Goal: Information Seeking & Learning: Learn about a topic

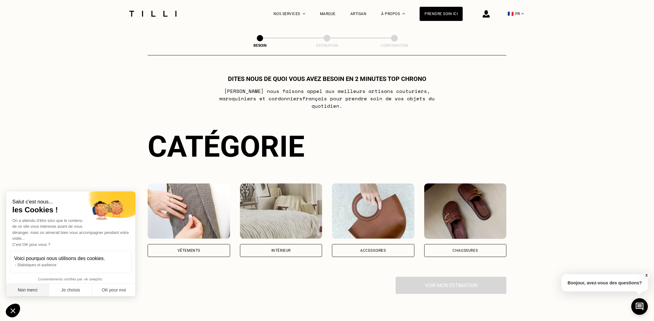
click at [29, 194] on button "Non merci" at bounding box center [27, 290] width 43 height 13
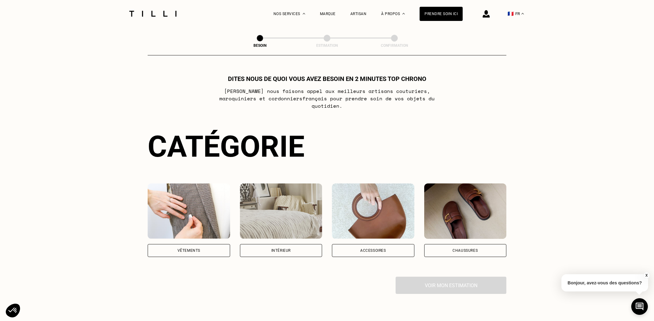
click at [191, 194] on div "Vêtements" at bounding box center [189, 251] width 23 height 4
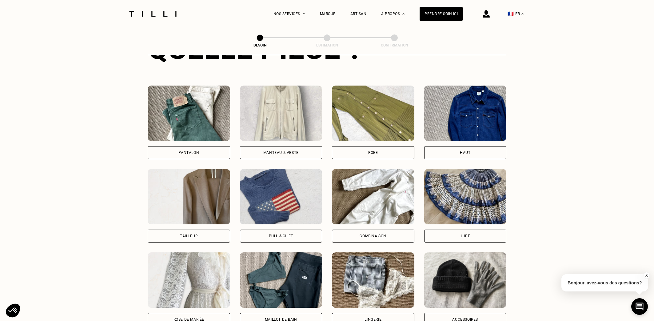
scroll to position [272, 0]
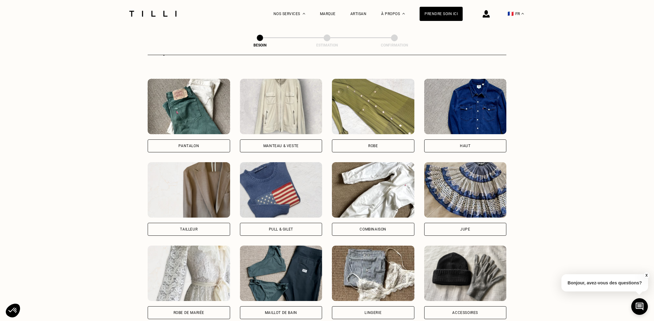
click at [391, 144] on div "Haut" at bounding box center [465, 146] width 10 height 4
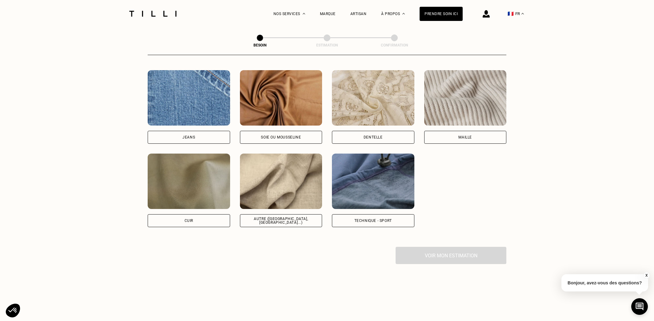
scroll to position [656, 0]
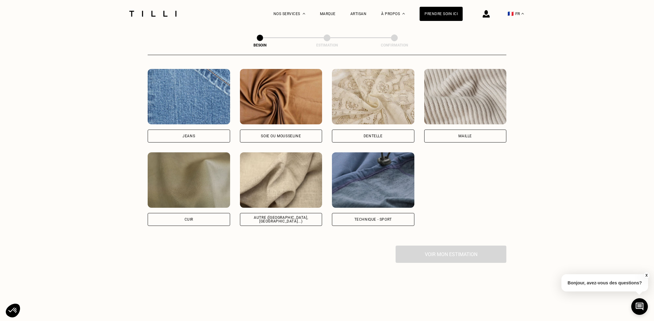
click at [274, 194] on div "Autre ([GEOGRAPHIC_DATA], [GEOGRAPHIC_DATA]...)" at bounding box center [281, 219] width 82 height 13
select select "FR"
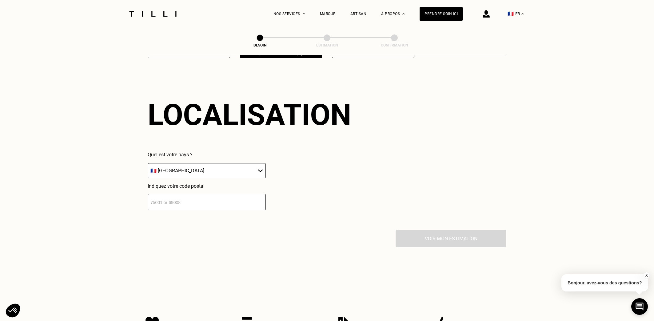
scroll to position [825, 0]
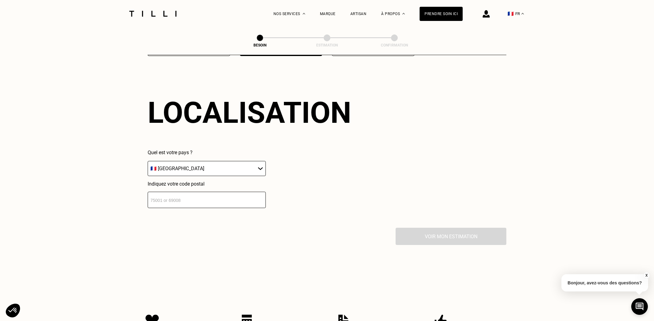
click at [178, 194] on input "number" at bounding box center [207, 200] width 118 height 16
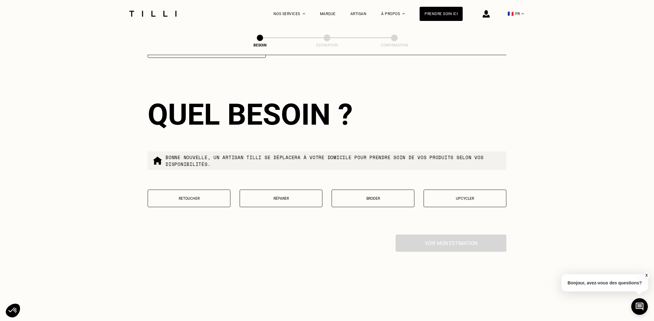
scroll to position [978, 0]
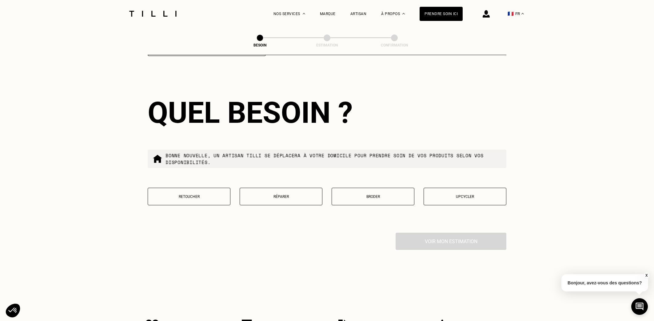
type input "75014"
click at [186, 193] on button "Retoucher" at bounding box center [189, 197] width 83 height 18
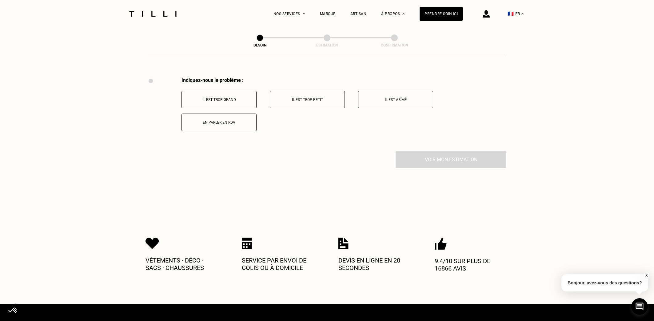
scroll to position [1135, 0]
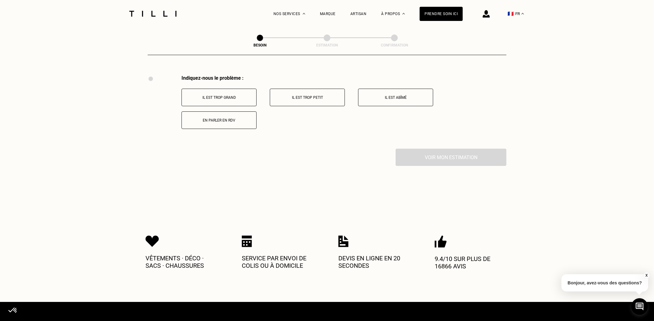
click at [312, 95] on p "Il est trop petit" at bounding box center [307, 97] width 68 height 4
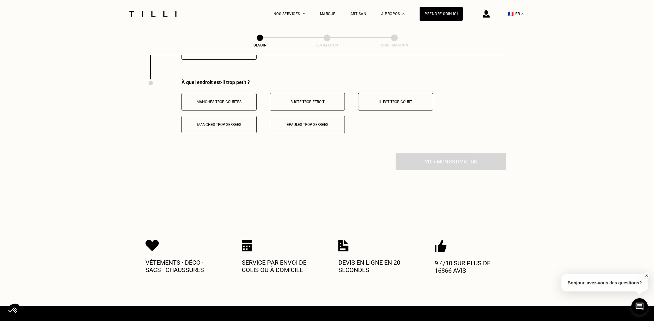
scroll to position [1209, 0]
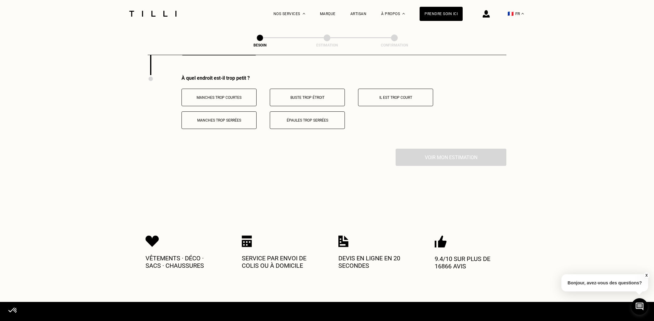
click at [391, 95] on p "Il est trop court" at bounding box center [396, 97] width 68 height 4
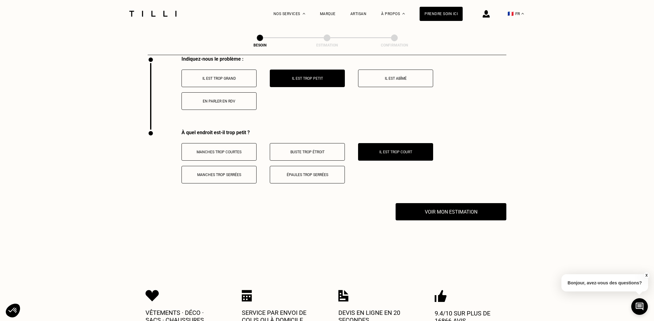
scroll to position [1158, 0]
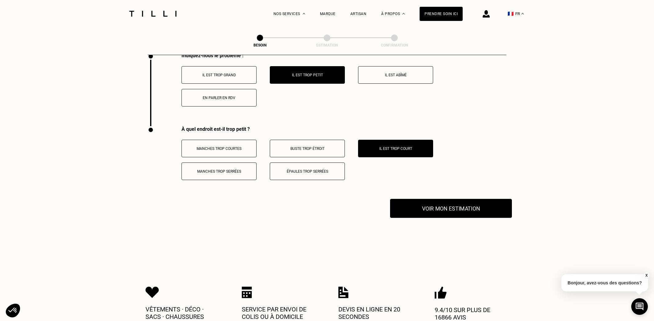
click at [391, 194] on button "Voir mon estimation" at bounding box center [451, 208] width 122 height 19
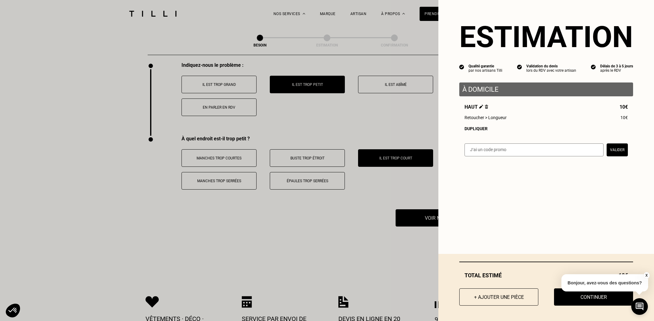
scroll to position [1147, 0]
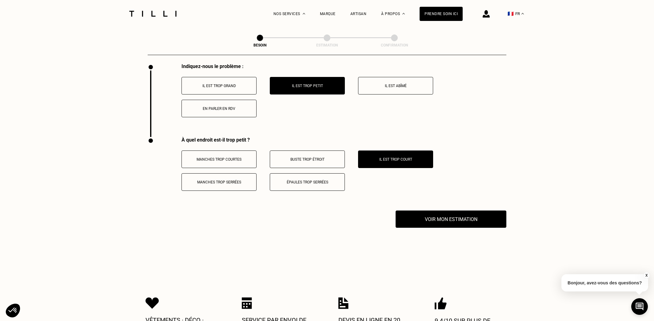
click at [24, 19] on div "La Méthode Retoucherie Maroquinerie Broderie Cordonnerie Nos prix Nos services …" at bounding box center [327, 13] width 654 height 27
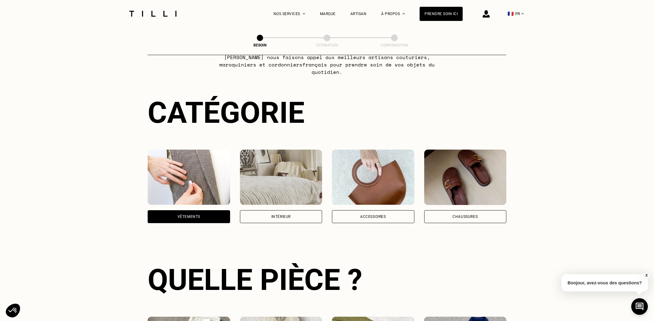
scroll to position [34, 0]
click at [280, 194] on div "Intérieur" at bounding box center [280, 217] width 19 height 4
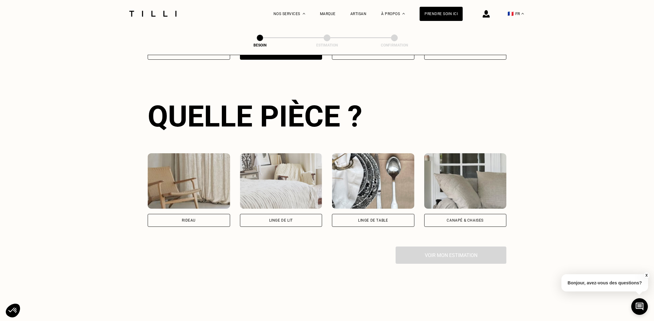
scroll to position [200, 0]
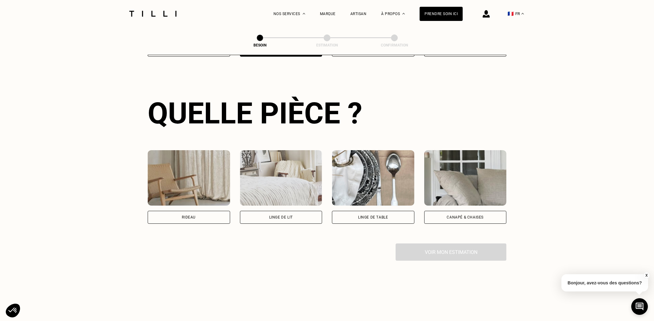
click at [391, 194] on div "Canapé & chaises" at bounding box center [465, 217] width 82 height 13
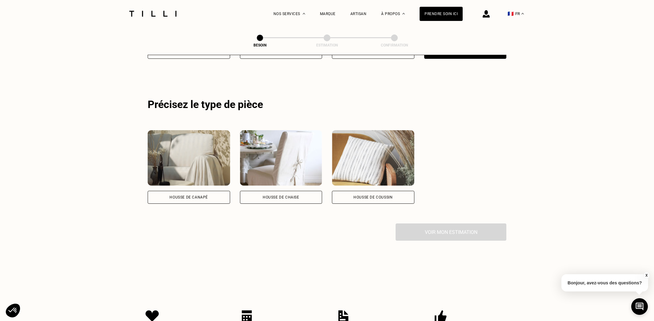
scroll to position [367, 0]
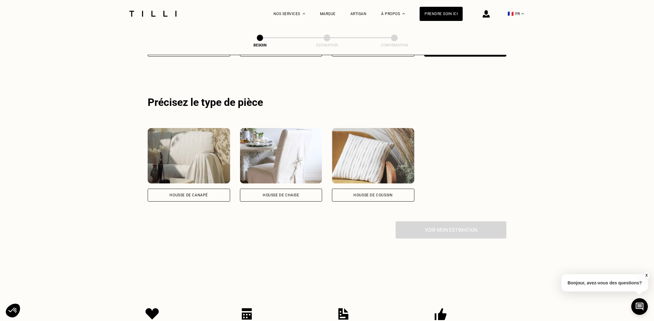
click at [278, 193] on div "Housse de chaise" at bounding box center [281, 195] width 37 height 4
select select "FR"
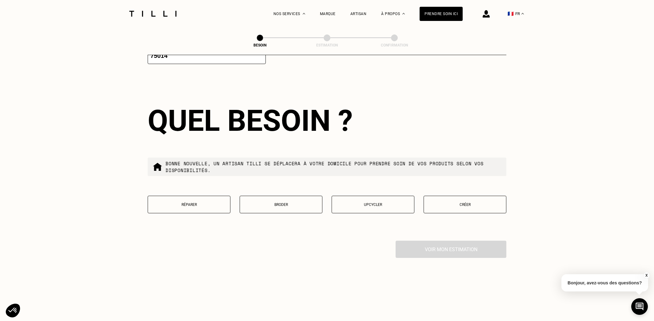
scroll to position [670, 0]
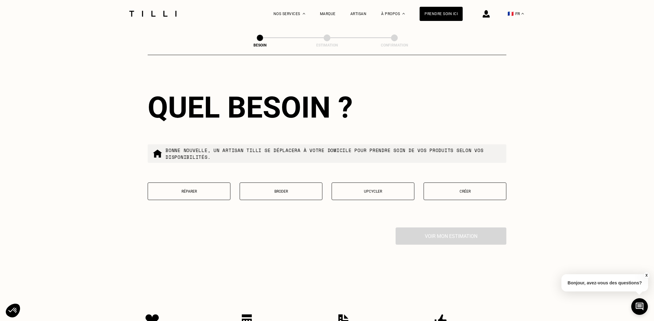
click at [375, 189] on p "Upcycler" at bounding box center [373, 191] width 76 height 4
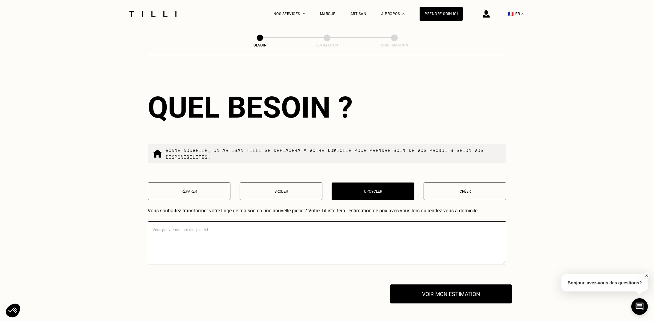
click at [391, 194] on button "Voir mon estimation" at bounding box center [451, 293] width 122 height 19
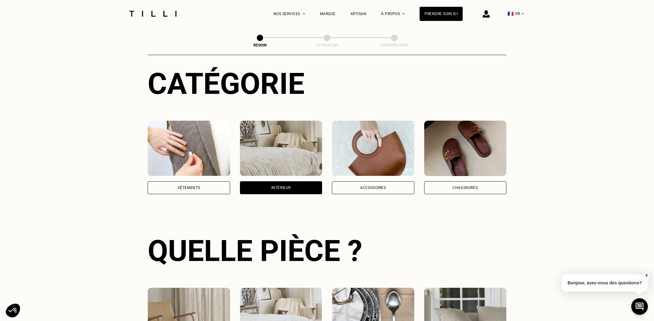
scroll to position [0, 0]
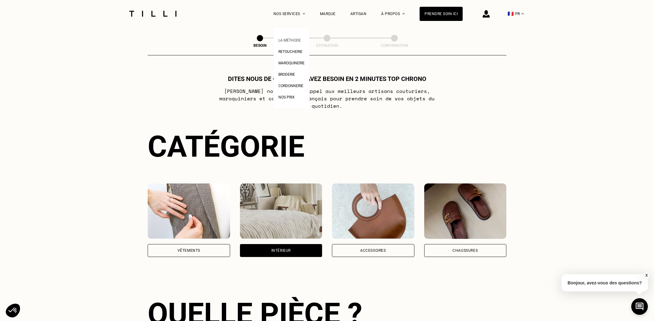
click at [291, 40] on span "La Méthode" at bounding box center [290, 40] width 22 height 4
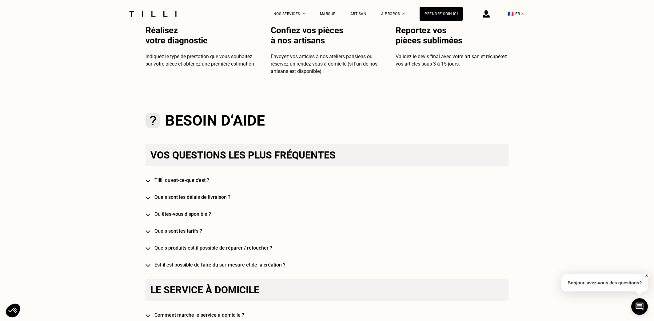
scroll to position [264, 0]
click at [150, 180] on img at bounding box center [148, 180] width 5 height 3
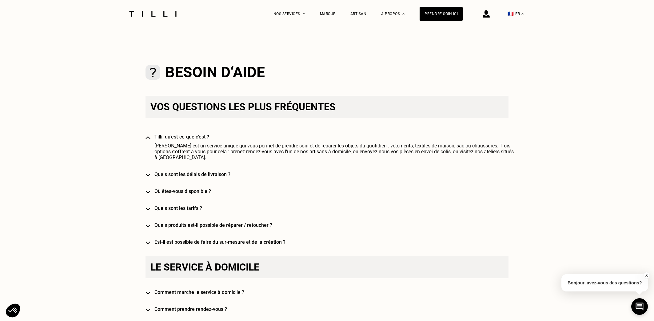
scroll to position [326, 0]
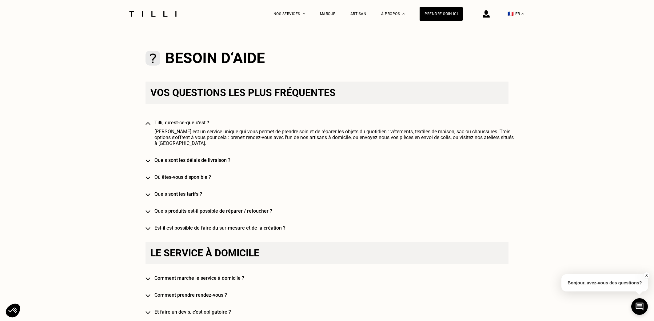
click at [176, 157] on h4 "Quels sont les délais de livraison ?" at bounding box center [336, 160] width 363 height 6
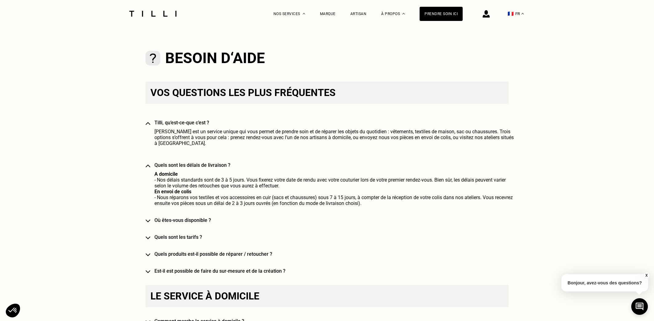
click at [169, 194] on h4 "Où êtes-vous disponible ?" at bounding box center [336, 220] width 363 height 6
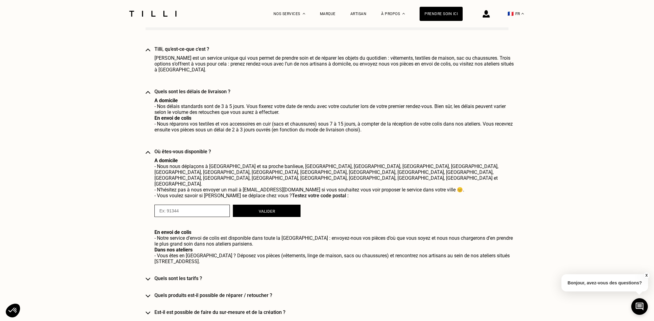
scroll to position [405, 0]
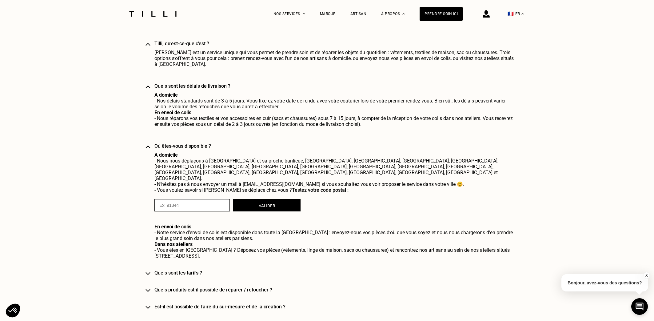
click at [188, 194] on h4 "Quels sont les tarifs ?" at bounding box center [336, 273] width 363 height 6
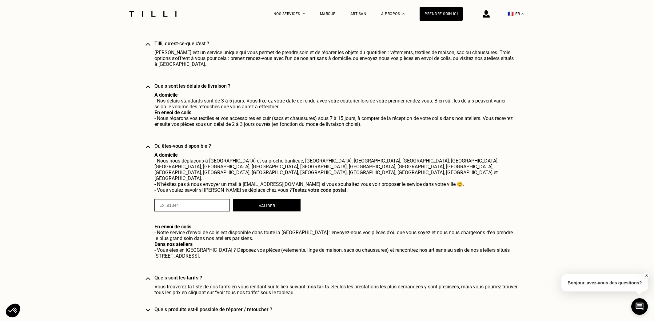
click at [225, 194] on h4 "Quels produits est-il possible de réparer / retoucher ?" at bounding box center [336, 310] width 363 height 6
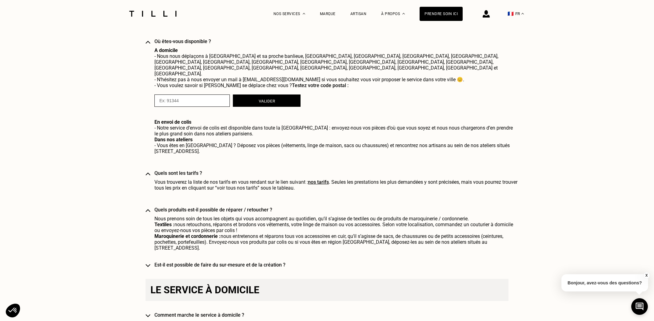
scroll to position [515, 0]
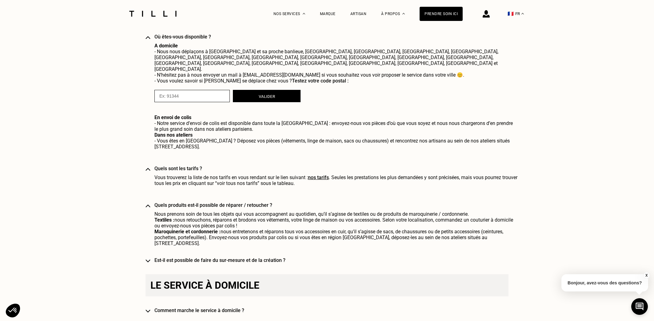
click at [214, 194] on h4 "Est-il est possible de faire du sur-mesure et de la création ?" at bounding box center [336, 260] width 363 height 6
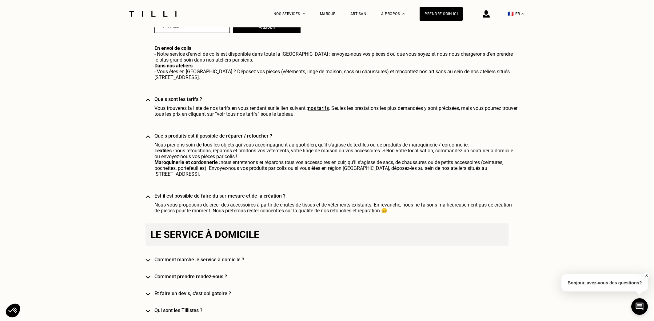
scroll to position [586, 0]
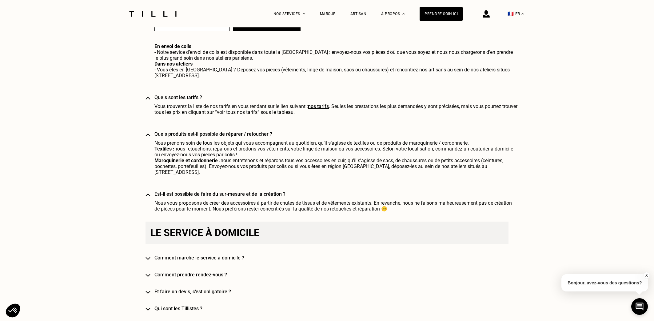
click at [217, 194] on h4 "Comment marche le service à domicile ?" at bounding box center [336, 258] width 363 height 6
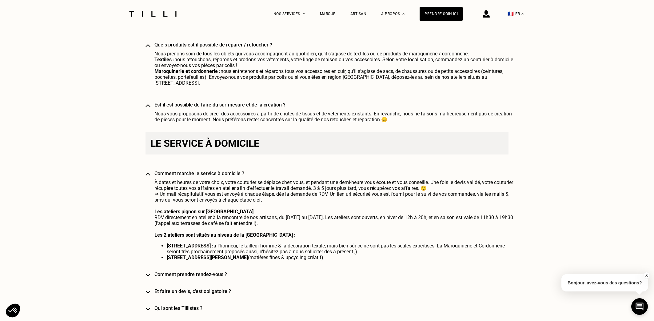
scroll to position [679, 0]
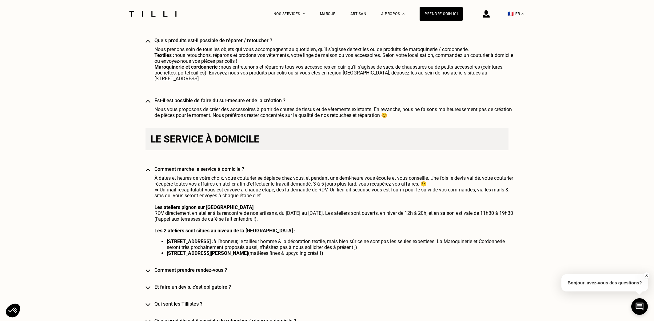
click at [185, 194] on h4 "Comment prendre rendez-vous ?" at bounding box center [336, 270] width 363 height 6
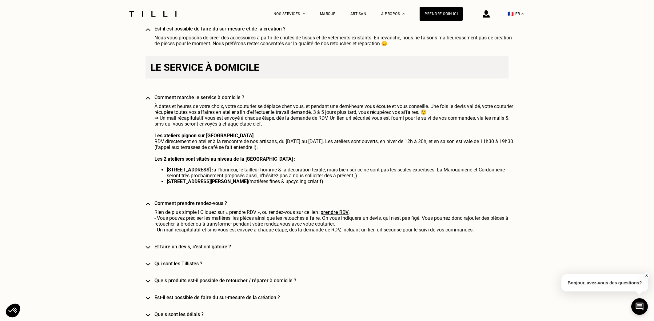
scroll to position [755, 0]
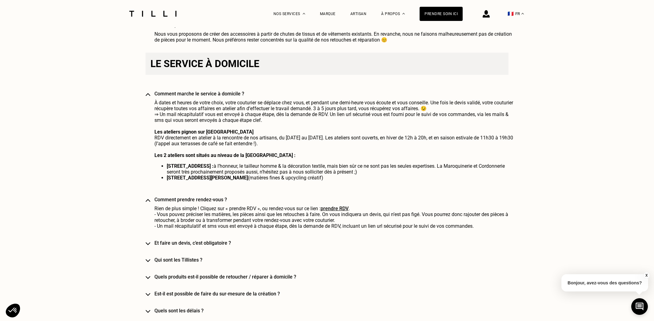
click at [183, 194] on h4 "Et faire un devis, c’est obligatoire ?" at bounding box center [336, 243] width 363 height 6
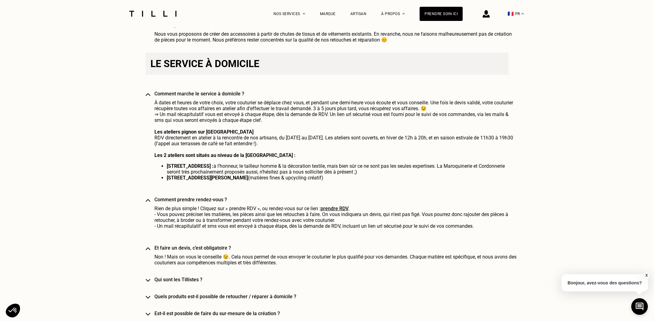
click at [172, 194] on h4 "Qui sont les Tillistes ?" at bounding box center [336, 280] width 363 height 6
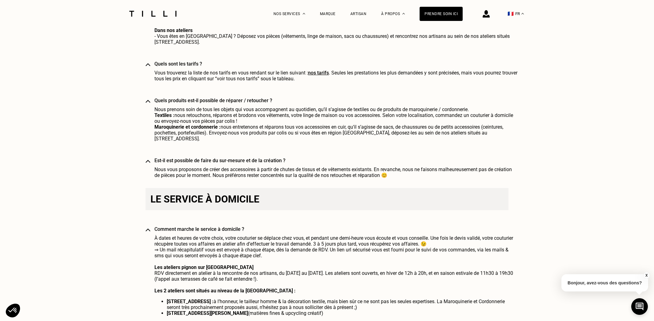
scroll to position [615, 0]
